Goal: Task Accomplishment & Management: Use online tool/utility

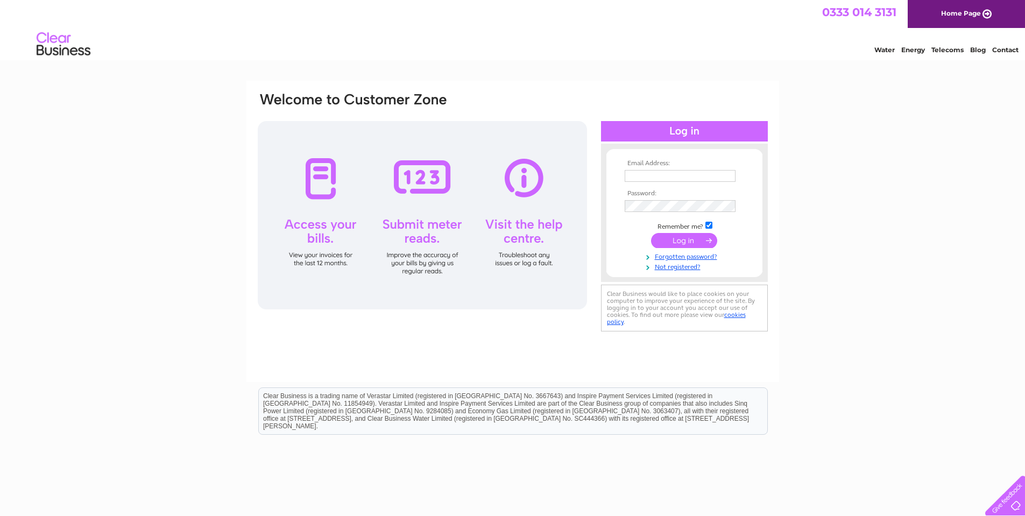
type input "paulstrange@lestrangeservices.com"
click at [676, 243] on input "submit" at bounding box center [684, 240] width 66 height 15
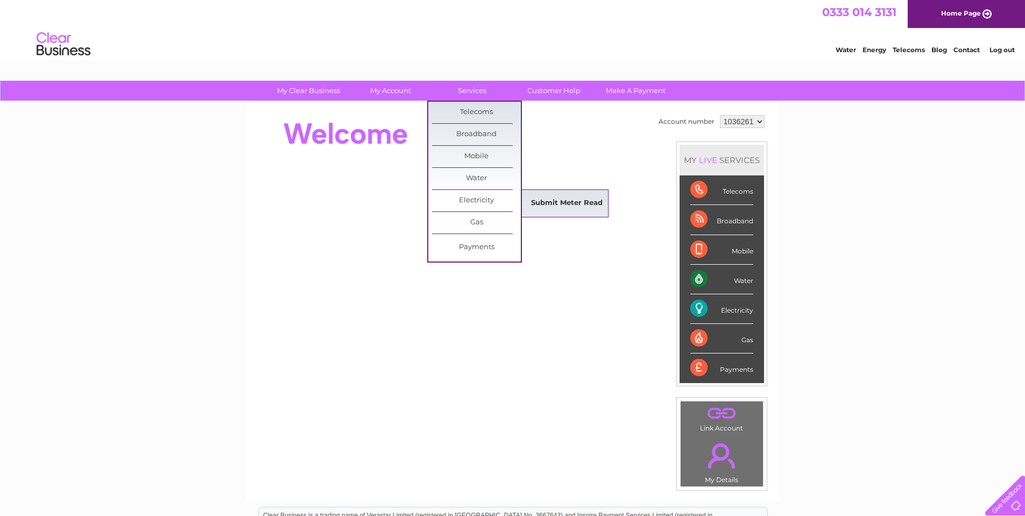
click at [565, 198] on link "Submit Meter Read" at bounding box center [567, 204] width 89 height 22
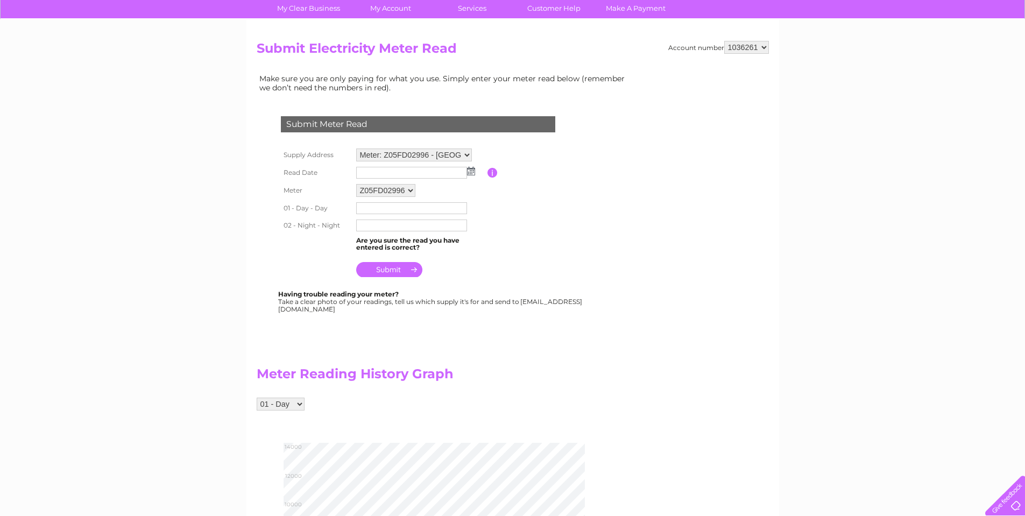
scroll to position [108, 0]
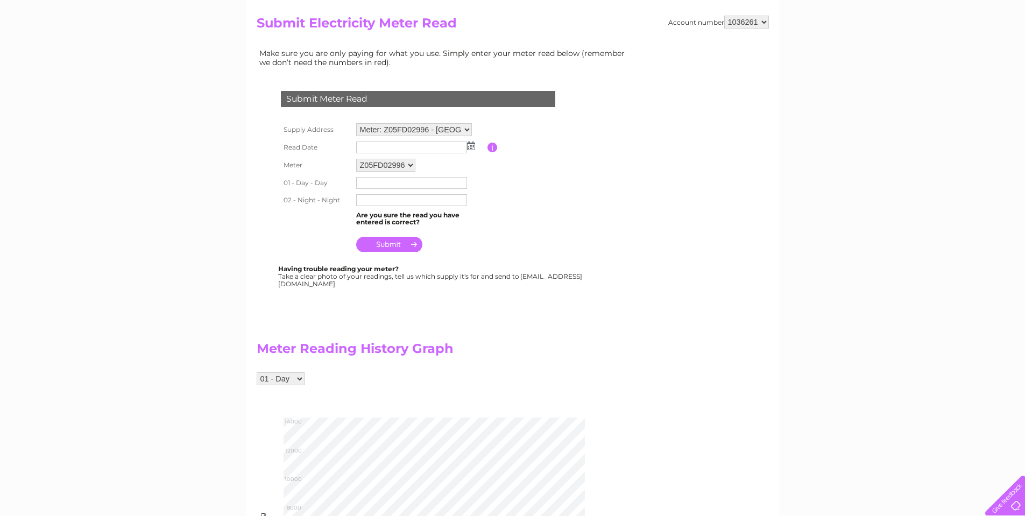
click at [474, 147] on img at bounding box center [471, 146] width 8 height 9
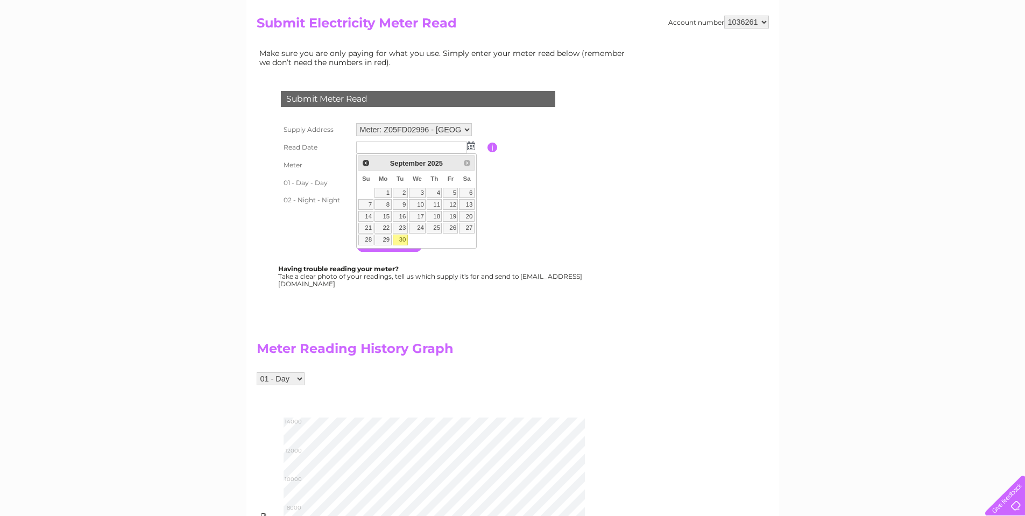
click at [403, 243] on link "30" at bounding box center [400, 240] width 15 height 11
type input "[DATE]"
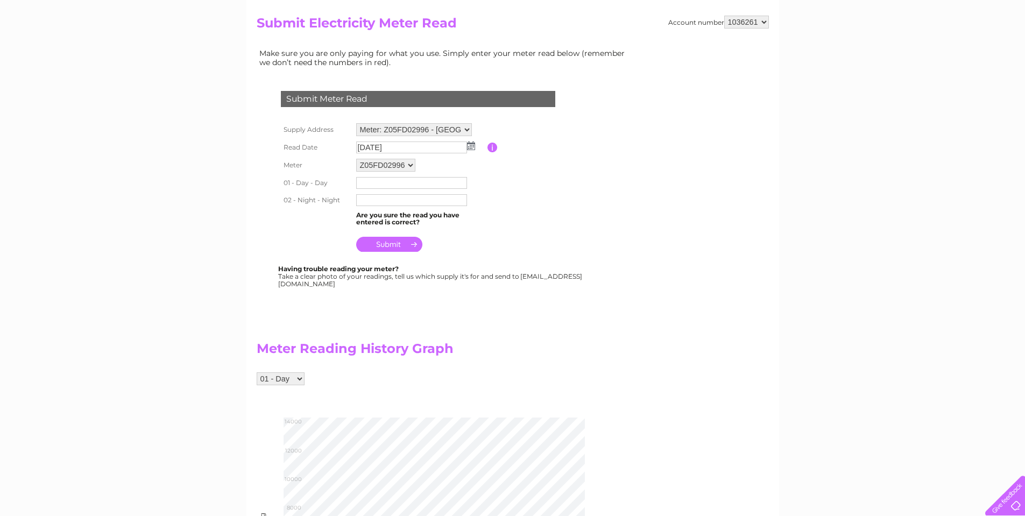
click at [367, 185] on input "text" at bounding box center [411, 183] width 111 height 12
type input "12029"
click at [384, 193] on td at bounding box center [421, 200] width 134 height 17
click at [384, 197] on input "text" at bounding box center [411, 200] width 111 height 12
type input "5579"
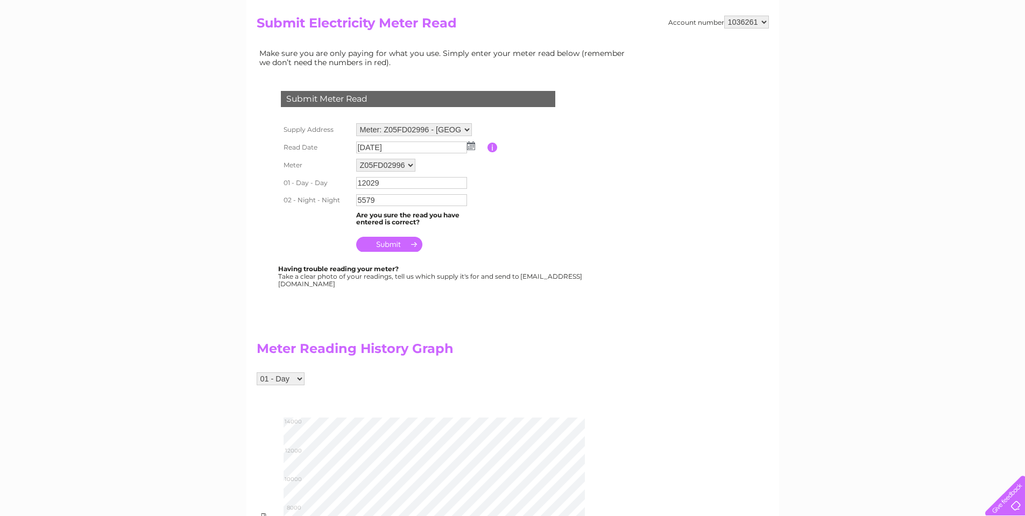
click at [538, 203] on table "Supply Address Meter: Z05FD02996 - [GEOGRAPHIC_DATA], [GEOGRAPHIC_DATA] 5FY Met…" at bounding box center [431, 188] width 306 height 135
click at [388, 243] on input "submit" at bounding box center [389, 244] width 66 height 15
